Goal: Navigation & Orientation: Find specific page/section

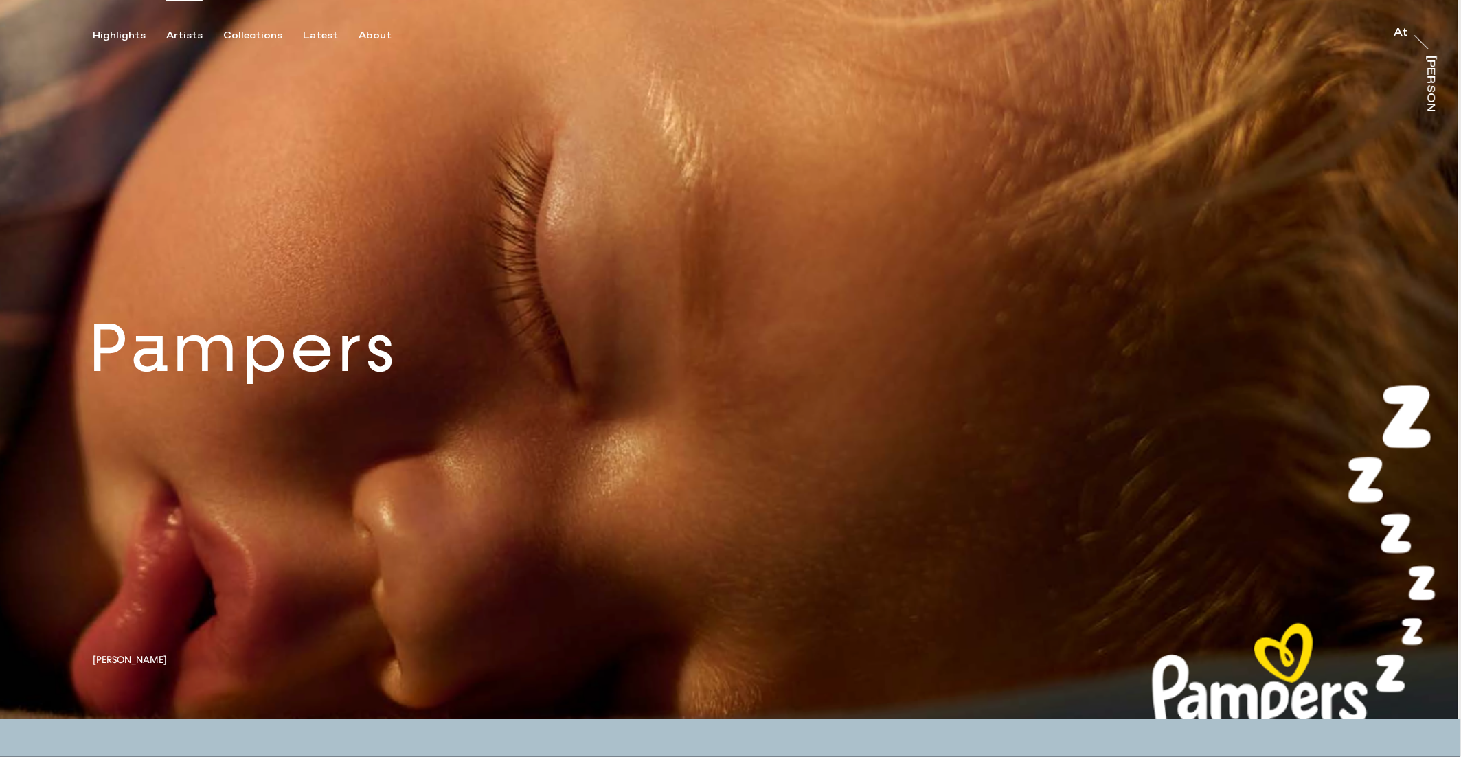
click at [179, 32] on div "Artists" at bounding box center [184, 36] width 36 height 12
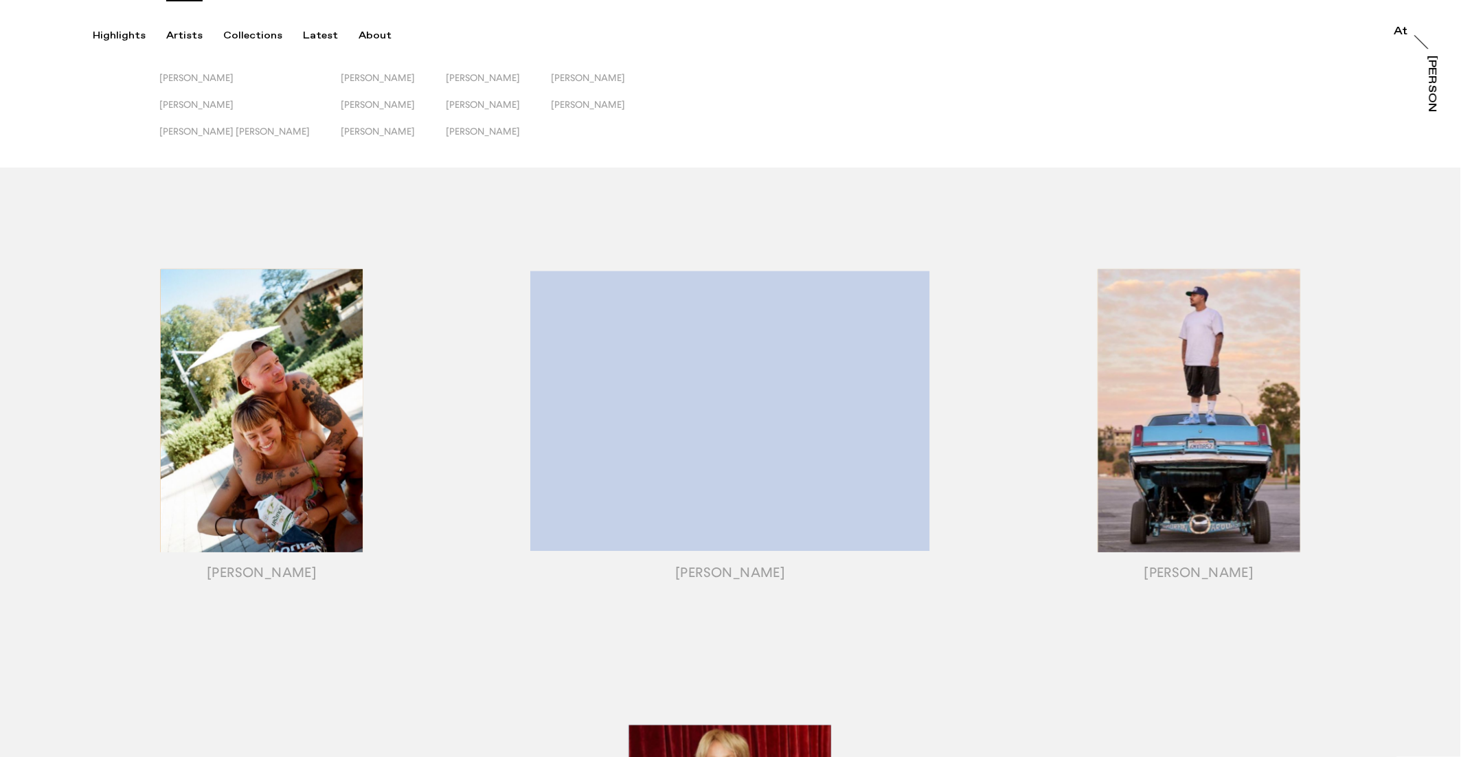
click at [1427, 77] on div "[PERSON_NAME]" at bounding box center [1432, 109] width 11 height 106
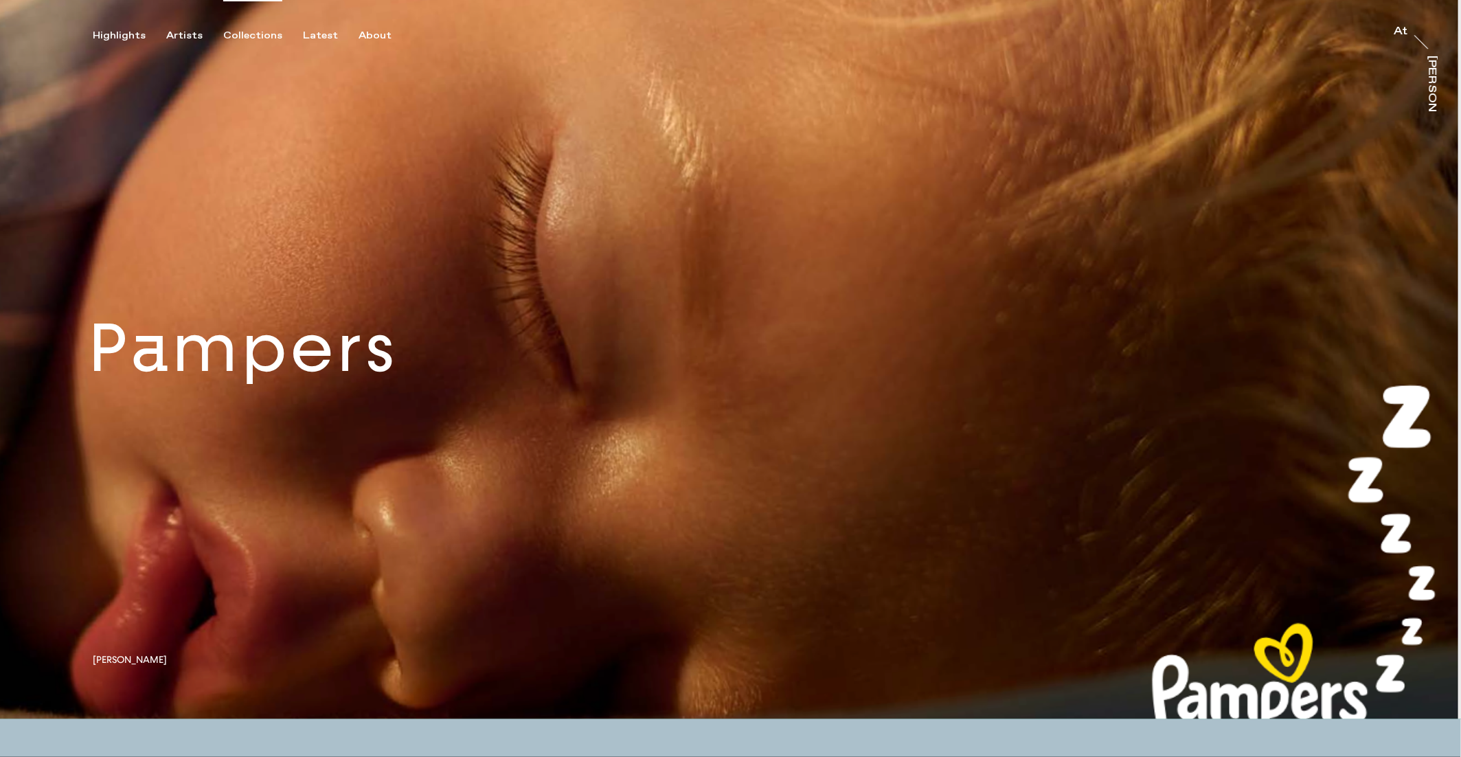
click at [223, 38] on div "Collections" at bounding box center [252, 36] width 59 height 12
click at [133, 37] on div "Highlights" at bounding box center [119, 36] width 53 height 12
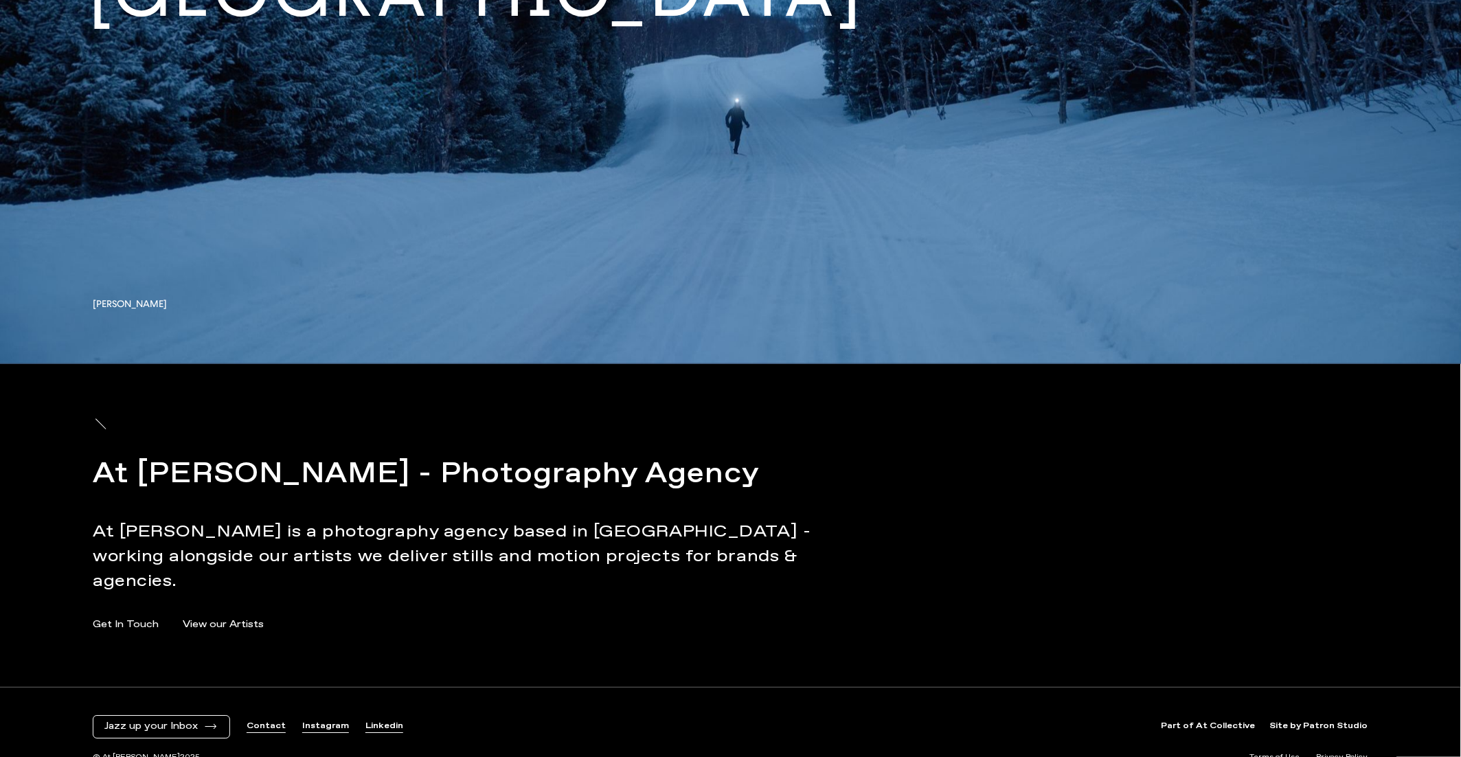
scroll to position [6826, 0]
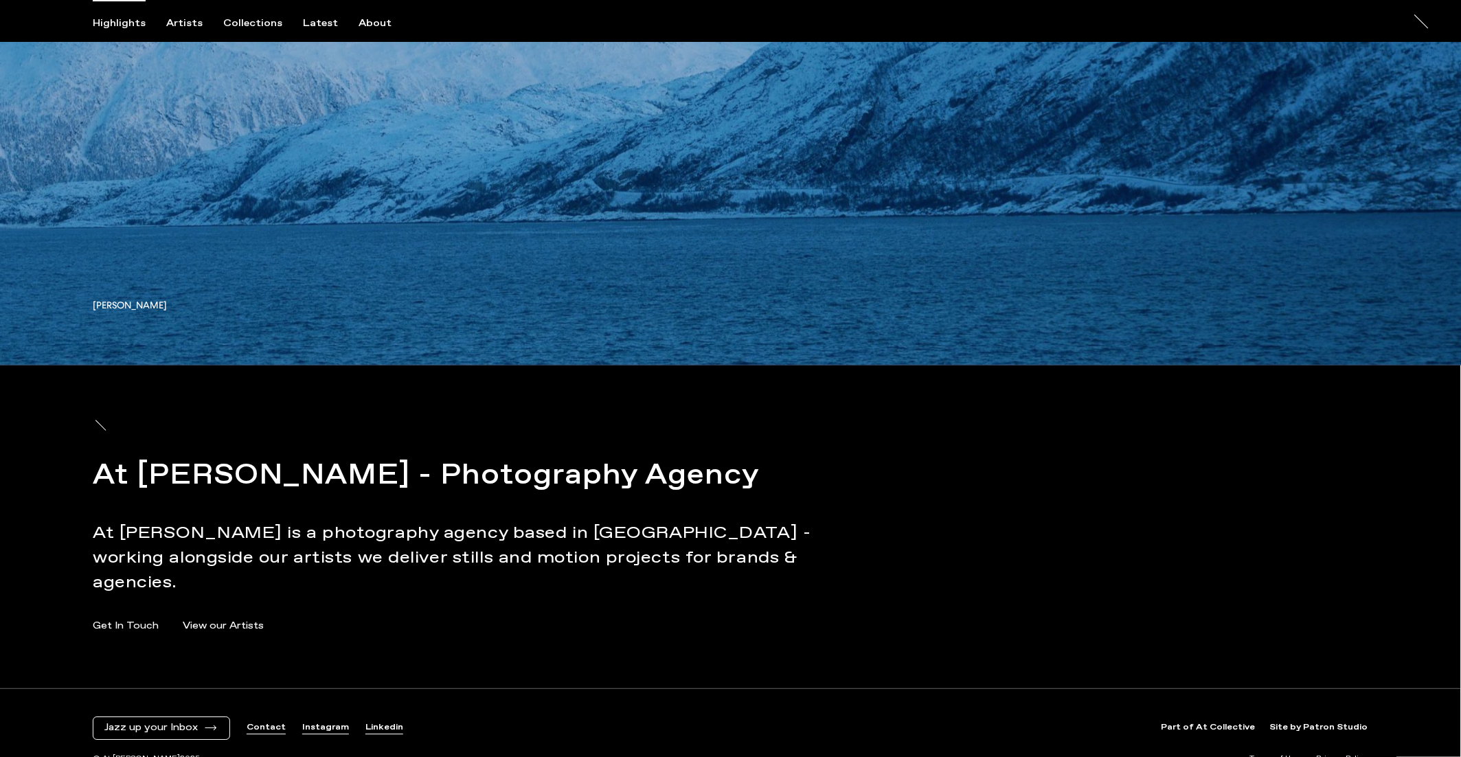
click at [313, 722] on link "Instagram" at bounding box center [325, 728] width 47 height 12
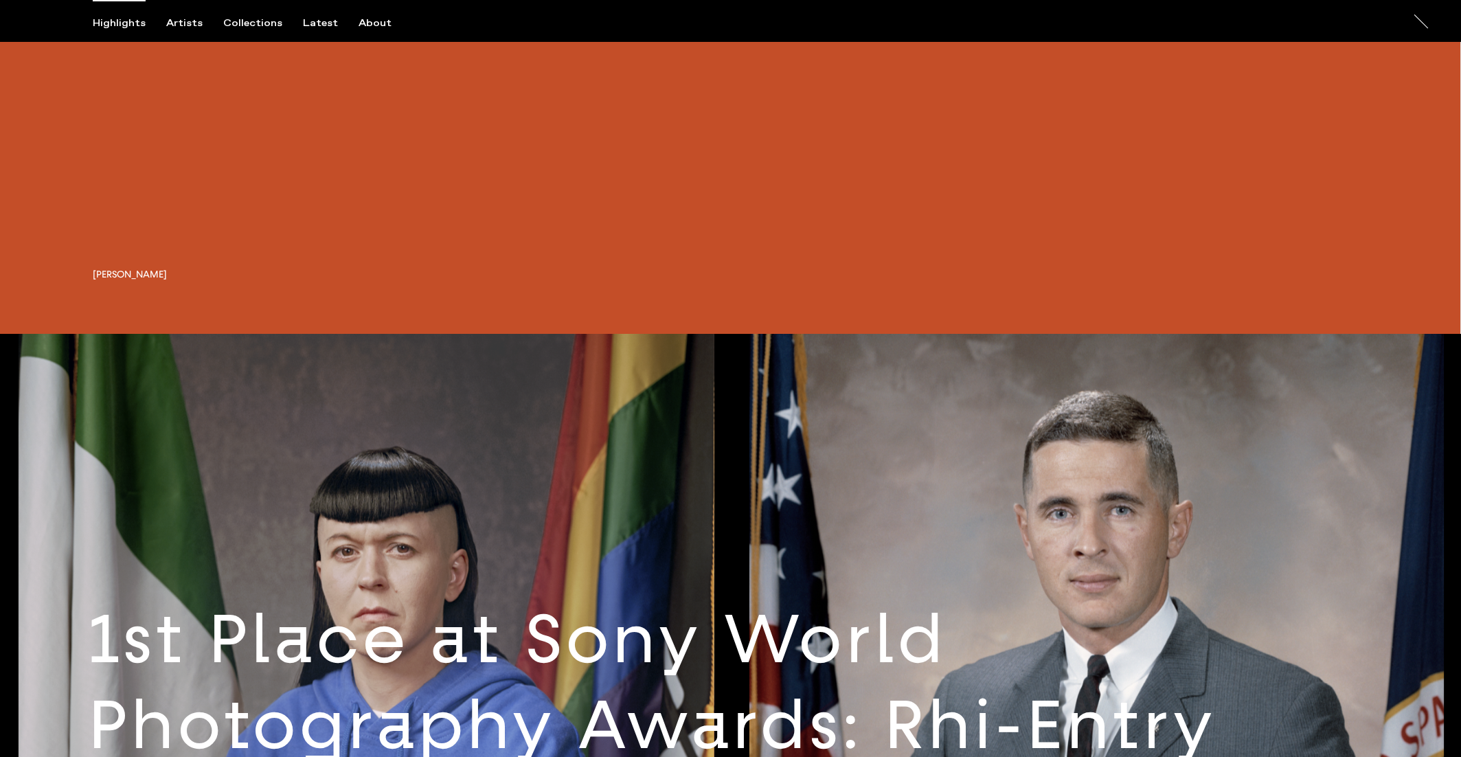
scroll to position [2507, 0]
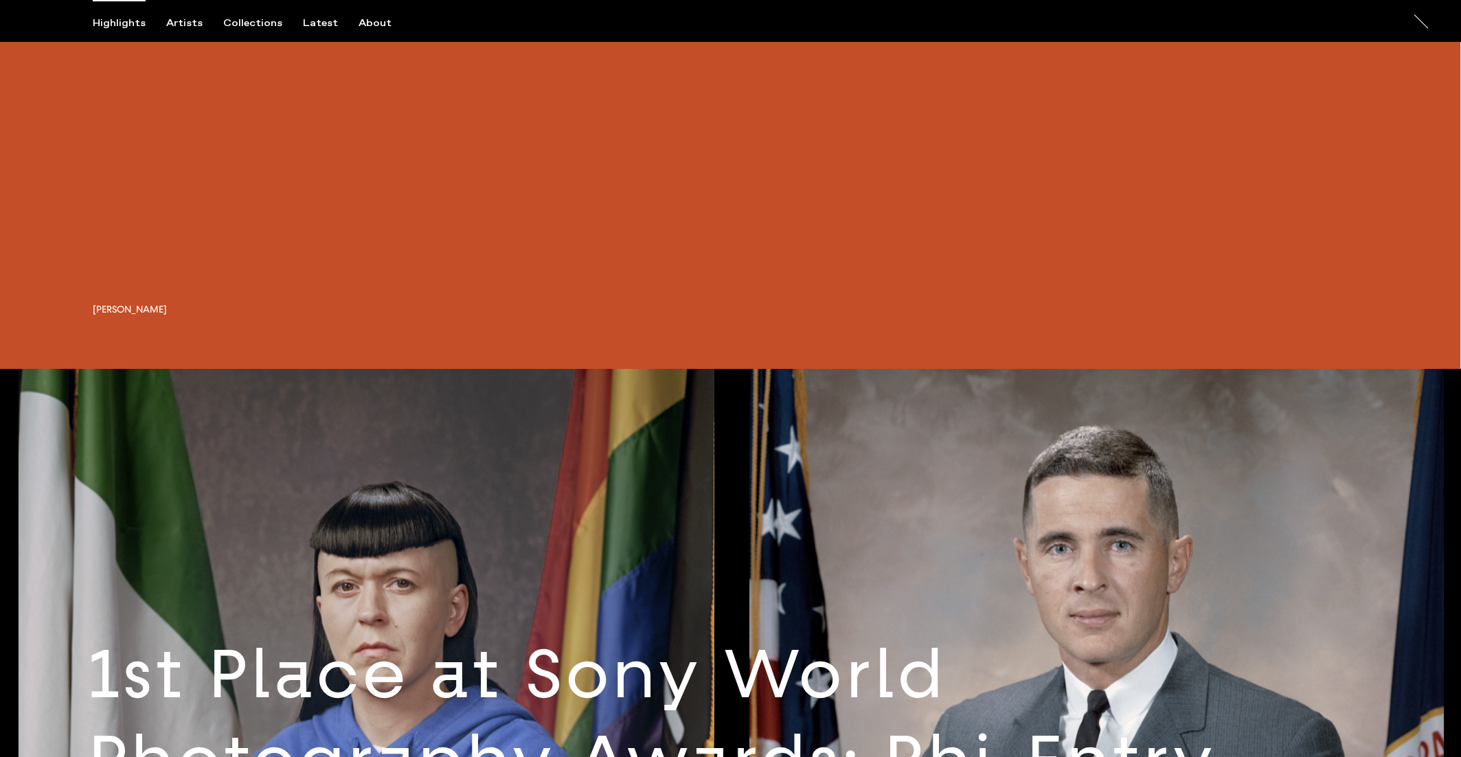
click at [245, 13] on div "Highlights Artists Collections Latest About At At [PERSON_NAME]" at bounding box center [732, 21] width 1465 height 42
click at [243, 19] on div "Collections" at bounding box center [252, 23] width 59 height 12
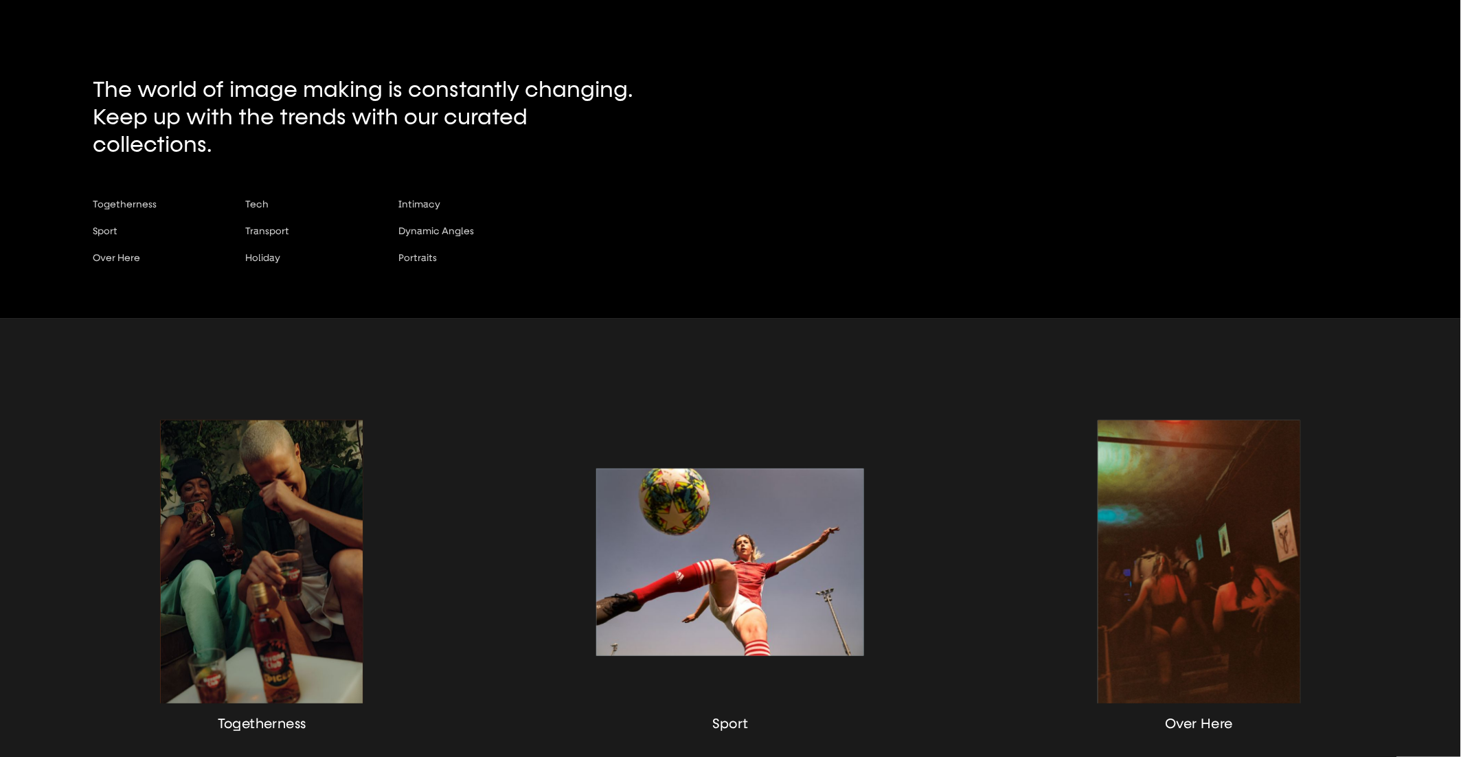
scroll to position [4, 0]
click at [421, 253] on span "Portraits" at bounding box center [417, 258] width 38 height 11
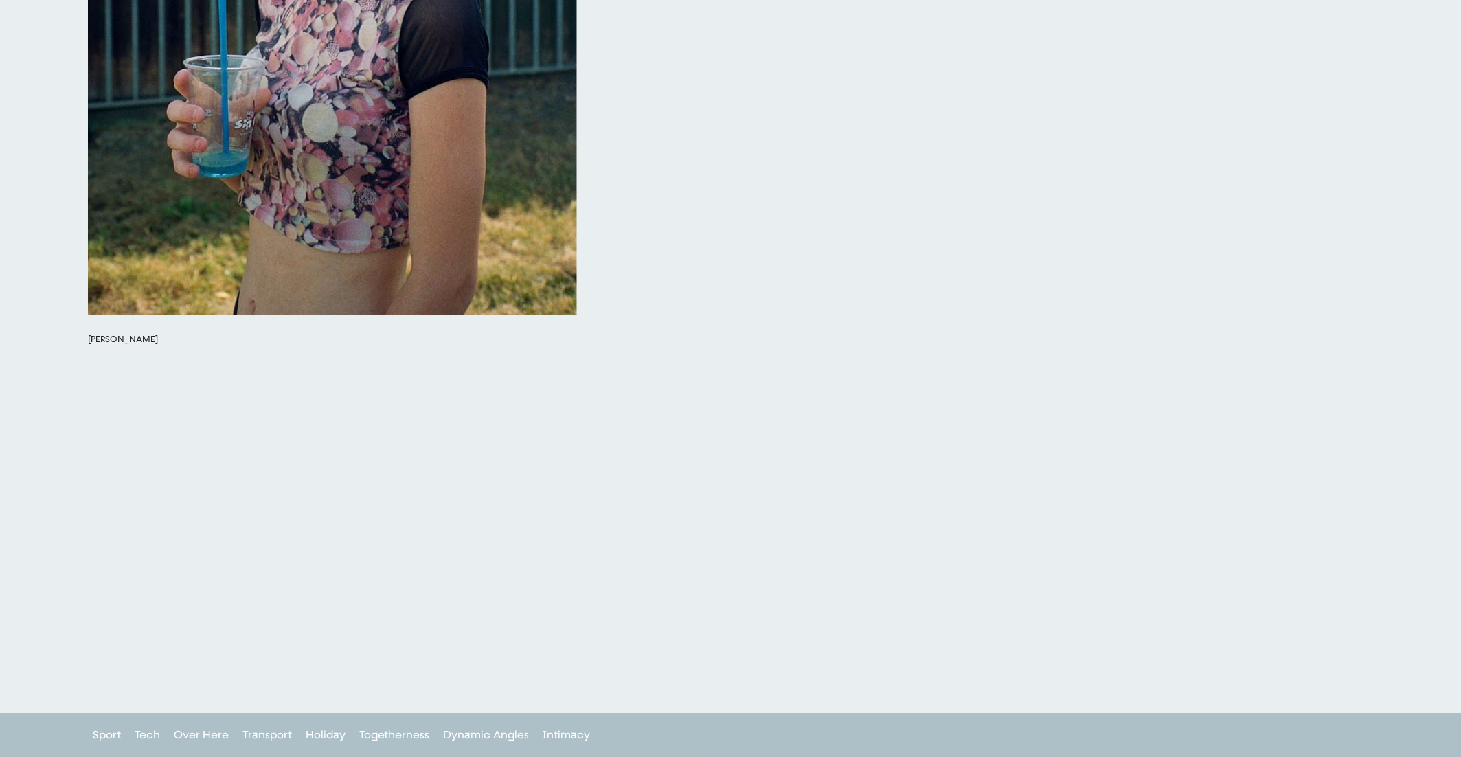
scroll to position [9648, 0]
